Goal: Use online tool/utility

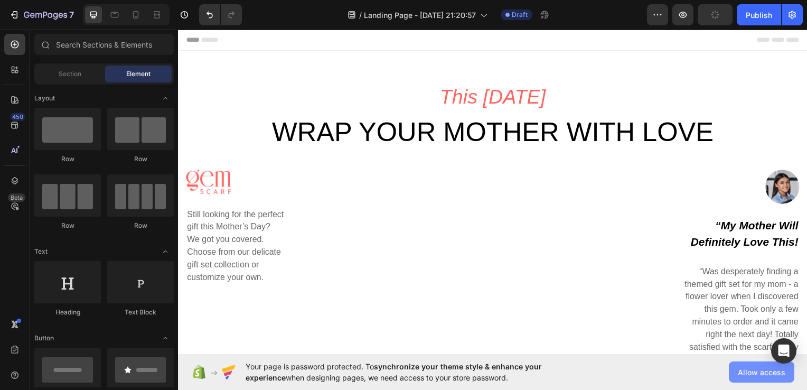
click at [752, 369] on span "Allow access" at bounding box center [762, 371] width 48 height 11
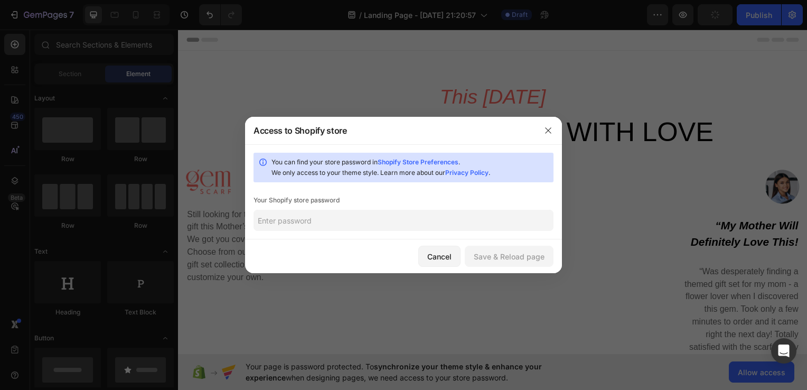
click at [402, 161] on link "Shopify Store Preferences" at bounding box center [418, 162] width 81 height 8
click at [336, 219] on input "text" at bounding box center [403, 220] width 300 height 21
paste input "subrao"
type input "subrao"
click at [537, 259] on div "Save & Reload page" at bounding box center [509, 256] width 71 height 11
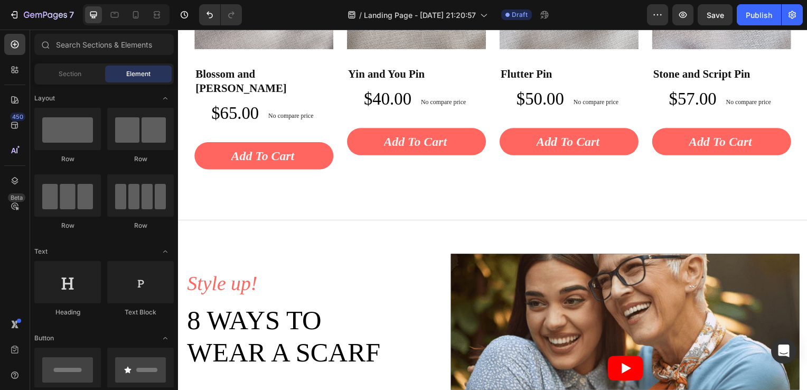
scroll to position [2505, 0]
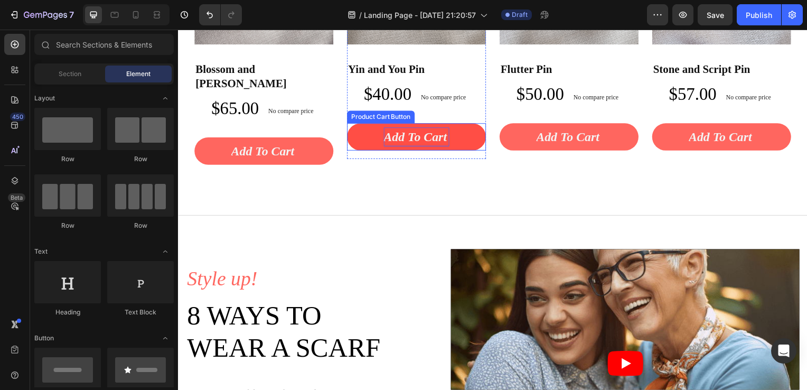
click at [297, 143] on div "Add To cart" at bounding box center [264, 152] width 66 height 19
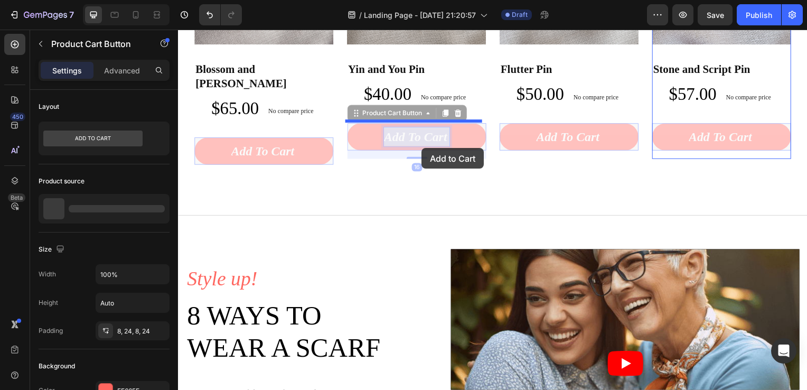
drag, startPoint x: 413, startPoint y: 142, endPoint x: 423, endPoint y: 149, distance: 12.5
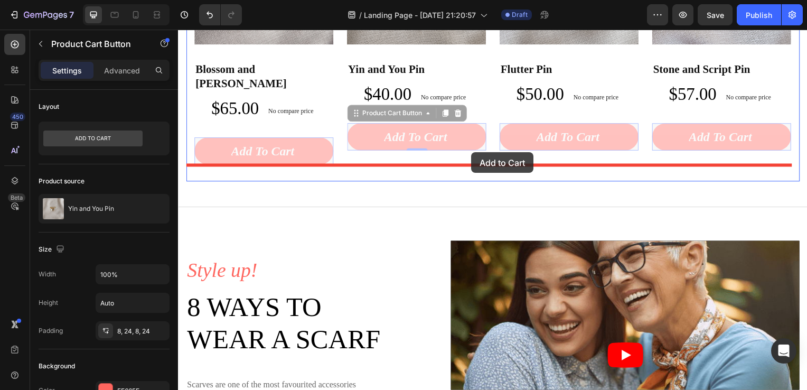
drag, startPoint x: 469, startPoint y: 142, endPoint x: 473, endPoint y: 153, distance: 12.4
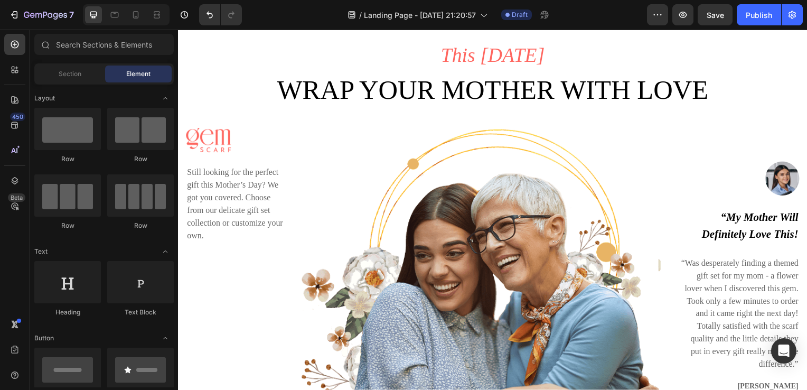
scroll to position [0, 0]
